Goal: Navigation & Orientation: Find specific page/section

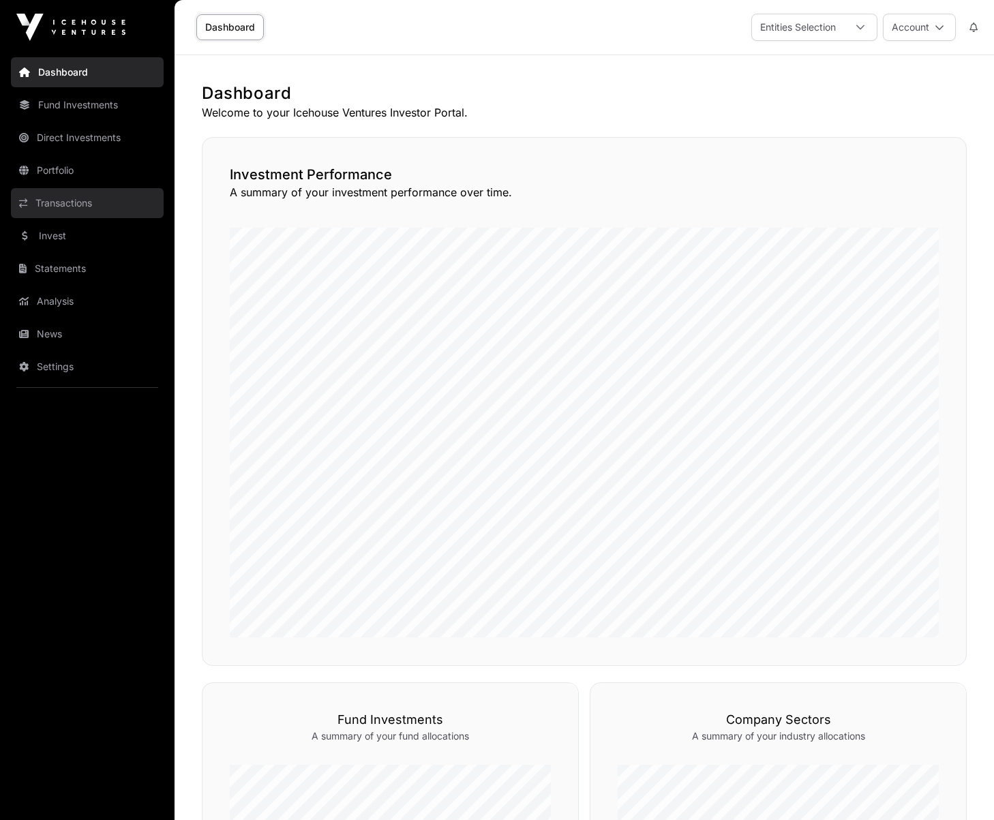
click at [89, 209] on link "Transactions" at bounding box center [87, 203] width 153 height 30
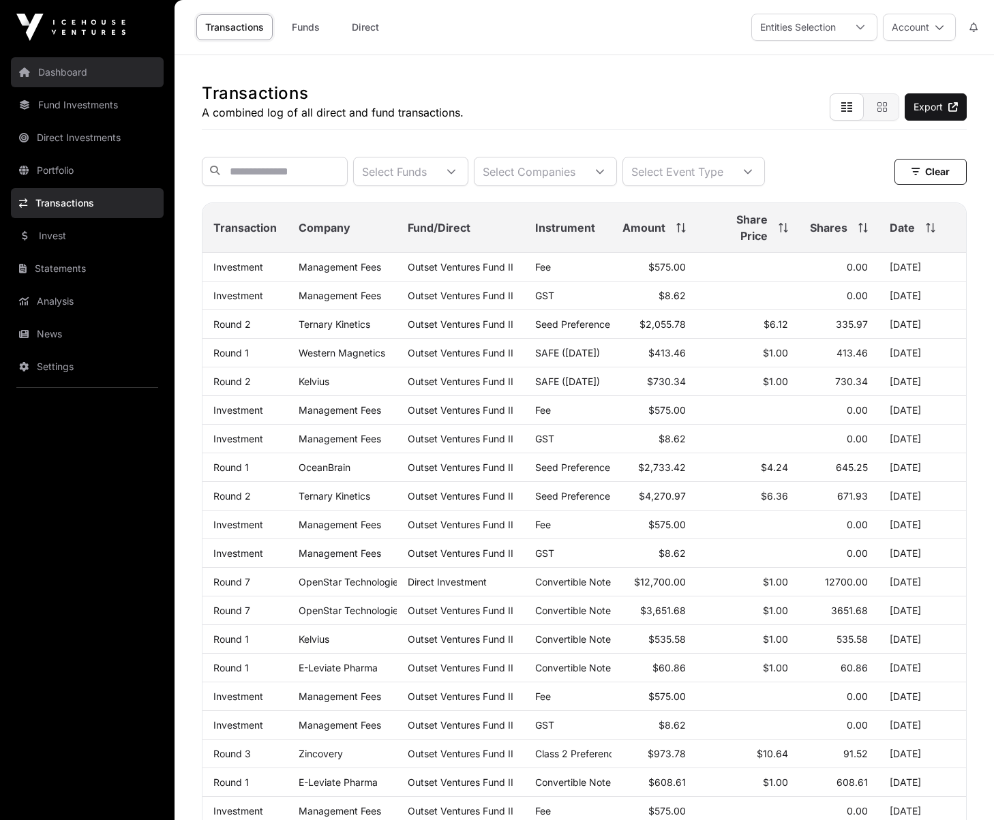
click at [69, 78] on link "Dashboard" at bounding box center [87, 72] width 153 height 30
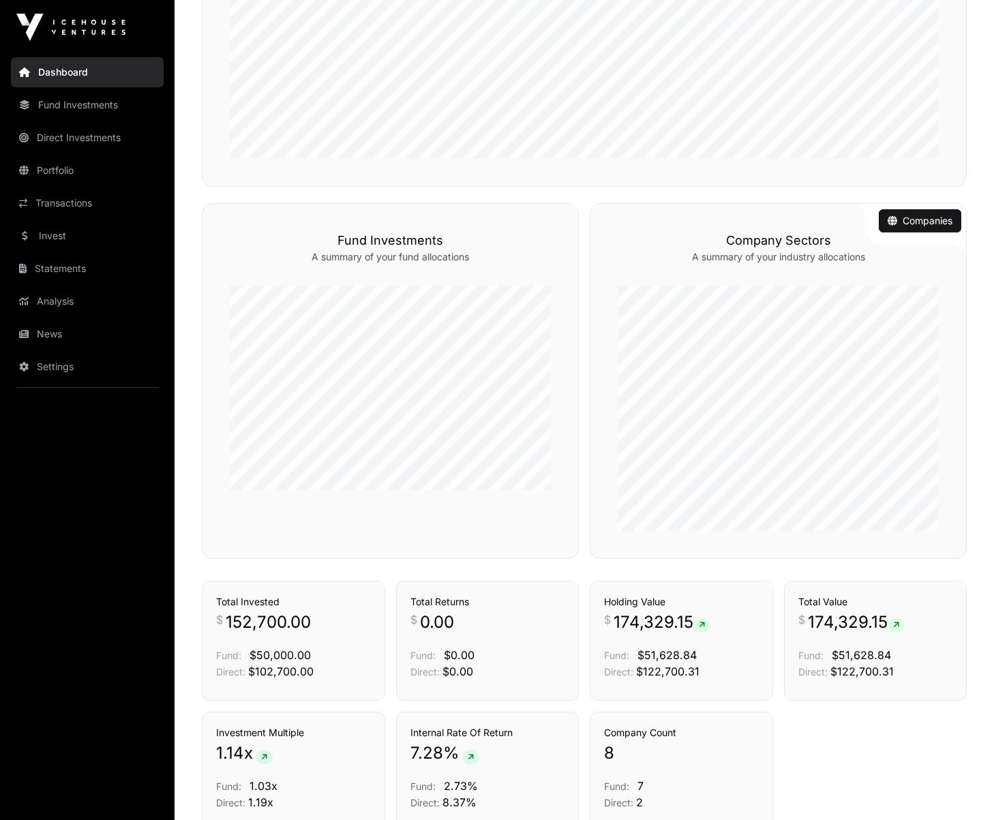
scroll to position [480, 0]
click at [82, 241] on link "Invest" at bounding box center [87, 236] width 153 height 30
